Goal: Task Accomplishment & Management: Manage account settings

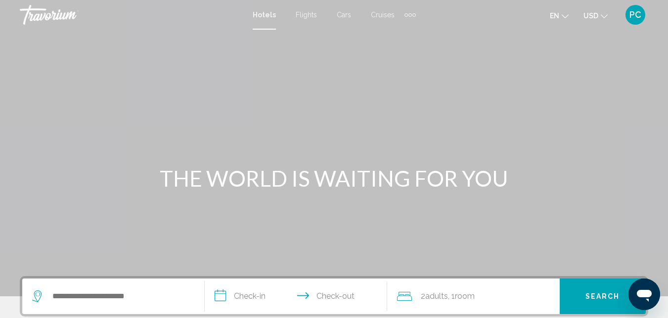
click at [632, 12] on span "PC" at bounding box center [636, 15] width 12 height 10
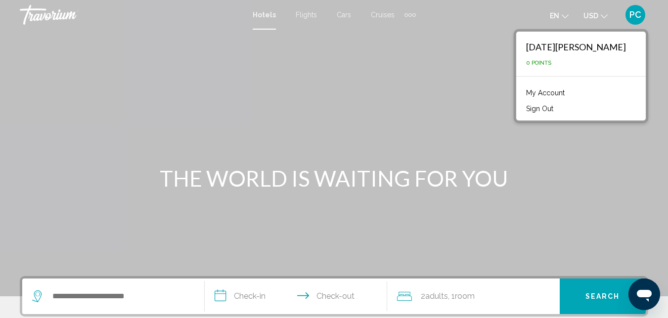
click at [570, 89] on link "My Account" at bounding box center [545, 93] width 48 height 13
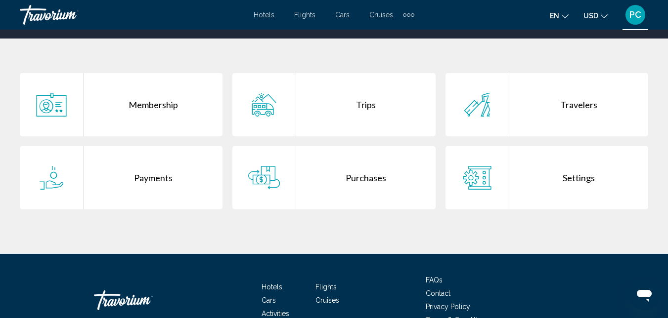
scroll to position [193, 0]
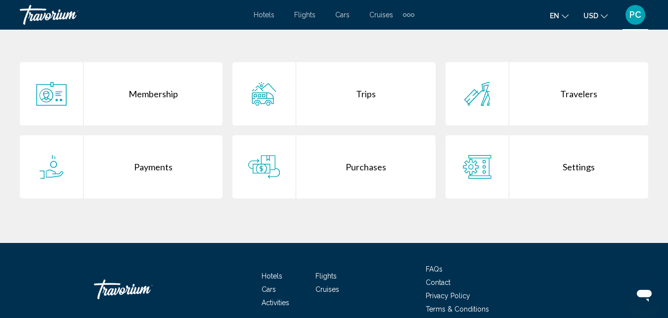
click at [344, 174] on div "Purchases" at bounding box center [365, 167] width 139 height 63
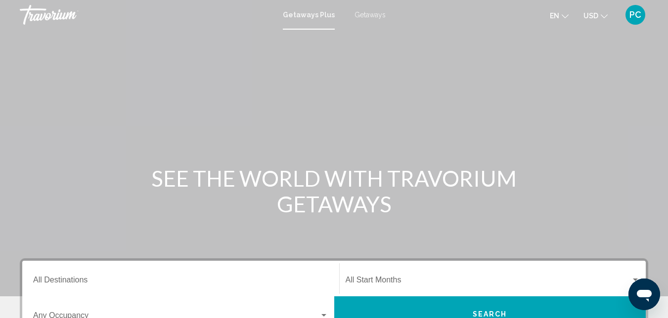
click at [626, 17] on div "PC" at bounding box center [636, 15] width 20 height 20
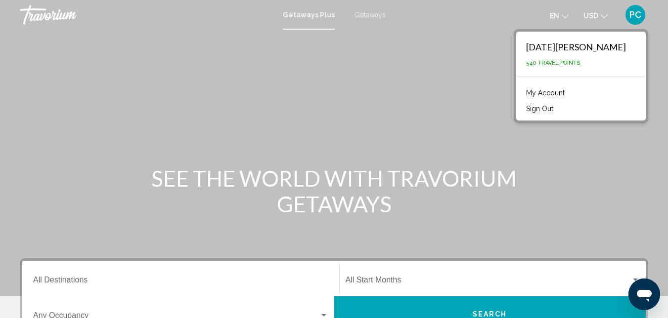
click at [570, 98] on link "My Account" at bounding box center [545, 93] width 48 height 13
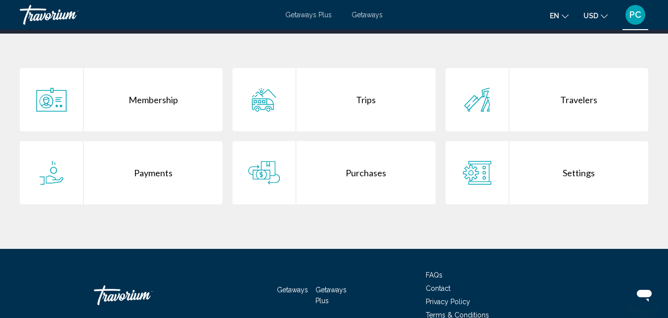
scroll to position [187, 0]
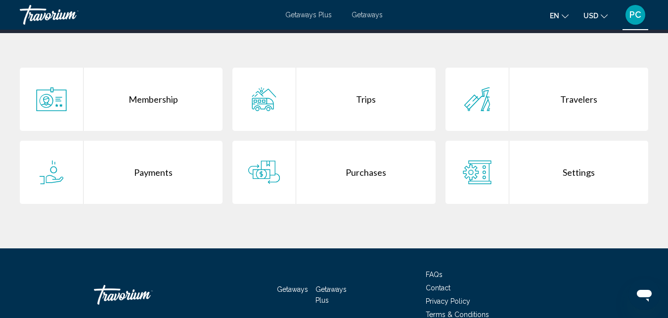
click at [312, 173] on div "Purchases" at bounding box center [365, 172] width 139 height 63
